Goal: Task Accomplishment & Management: Use online tool/utility

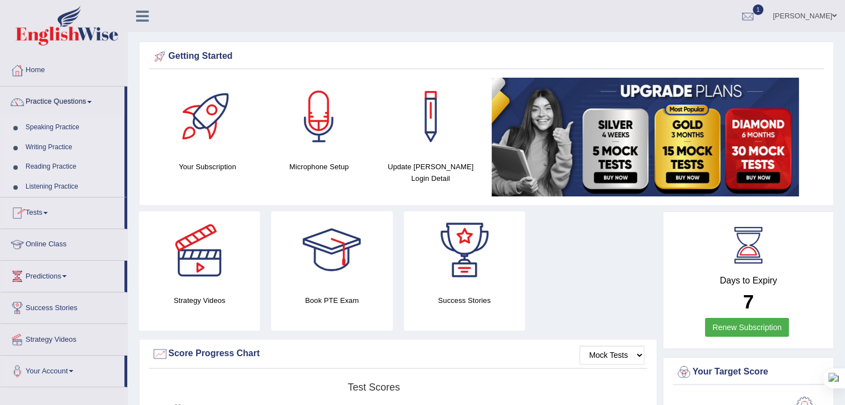
click at [37, 206] on link "Tests" at bounding box center [63, 212] width 124 height 28
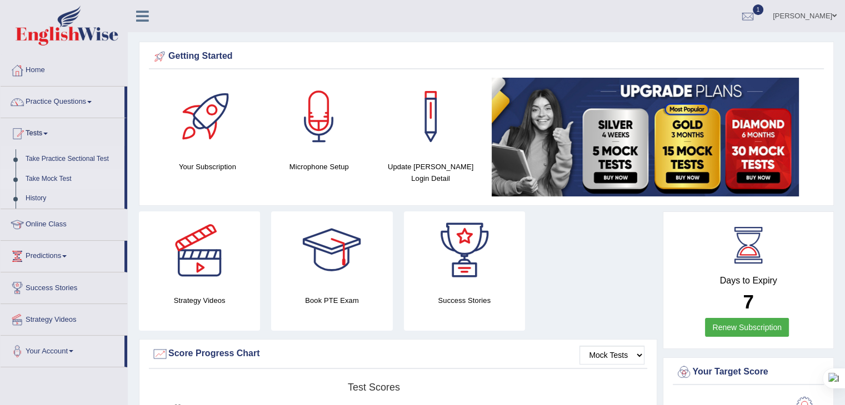
click at [51, 175] on link "Take Mock Test" at bounding box center [73, 179] width 104 height 20
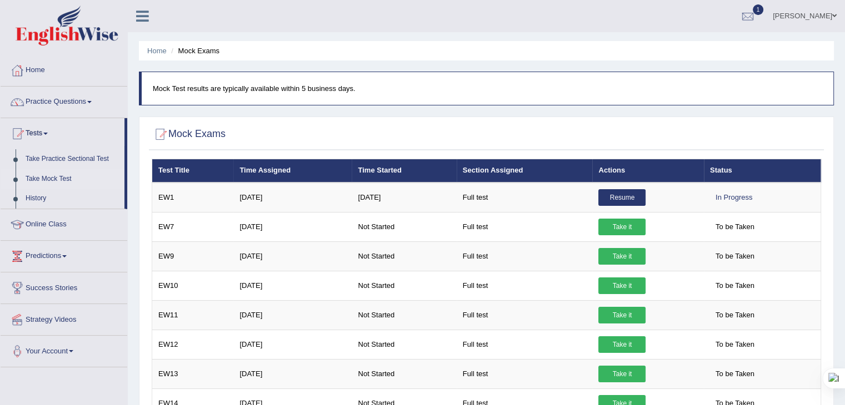
click at [33, 129] on link "Tests" at bounding box center [63, 132] width 124 height 28
click at [33, 129] on link "Tests" at bounding box center [64, 132] width 127 height 28
click at [33, 129] on link "Tests" at bounding box center [63, 132] width 124 height 28
